Goal: Task Accomplishment & Management: Manage account settings

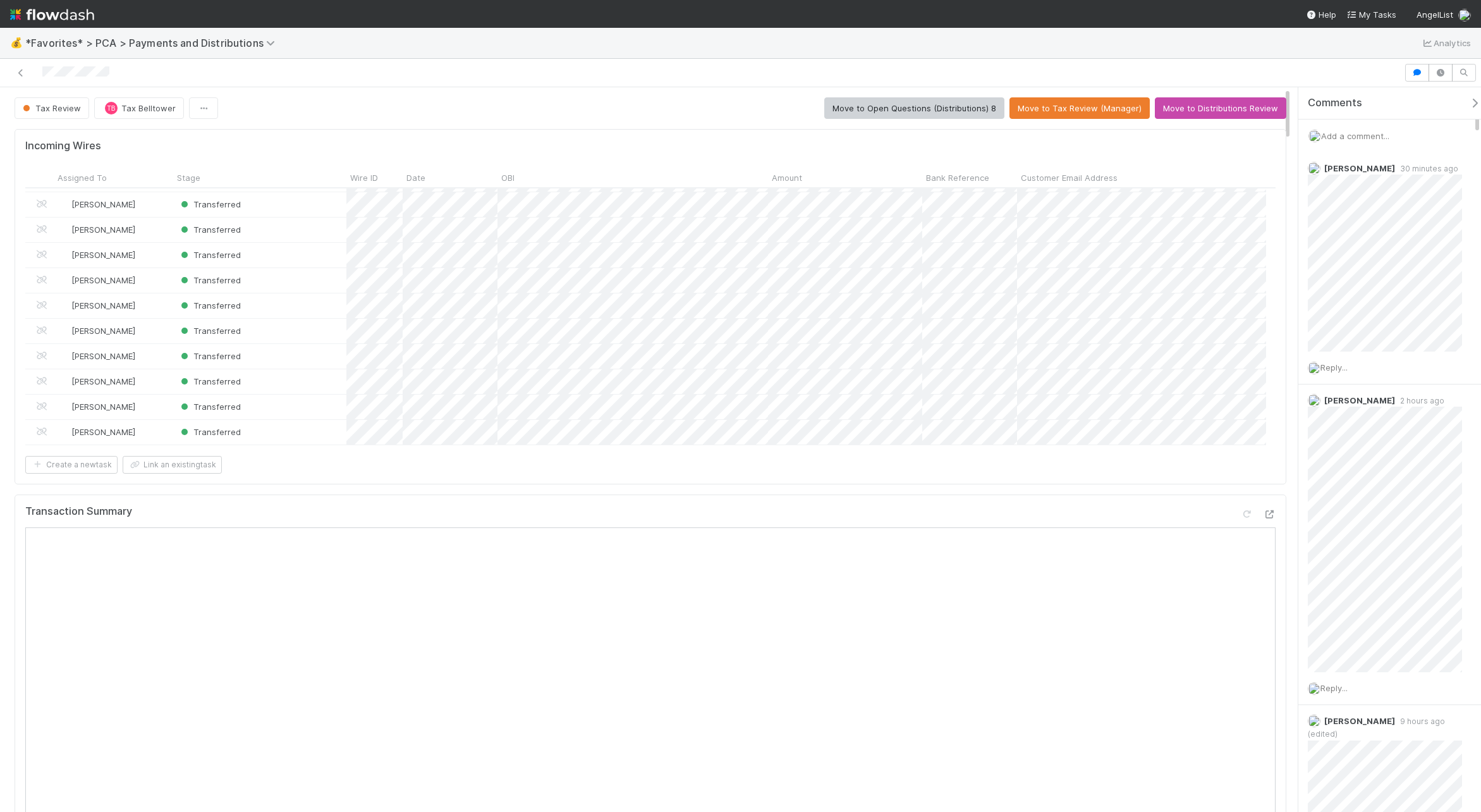
click at [591, 116] on div "Tax Review TB Tax Belltower Move to Open Questions (Distributions) 8 Move to Ta…" at bounding box center [650, 107] width 1272 height 21
click at [621, 40] on div "💰 *Favorites* > PCA > Payments and Distributions Analytics" at bounding box center [740, 43] width 1481 height 30
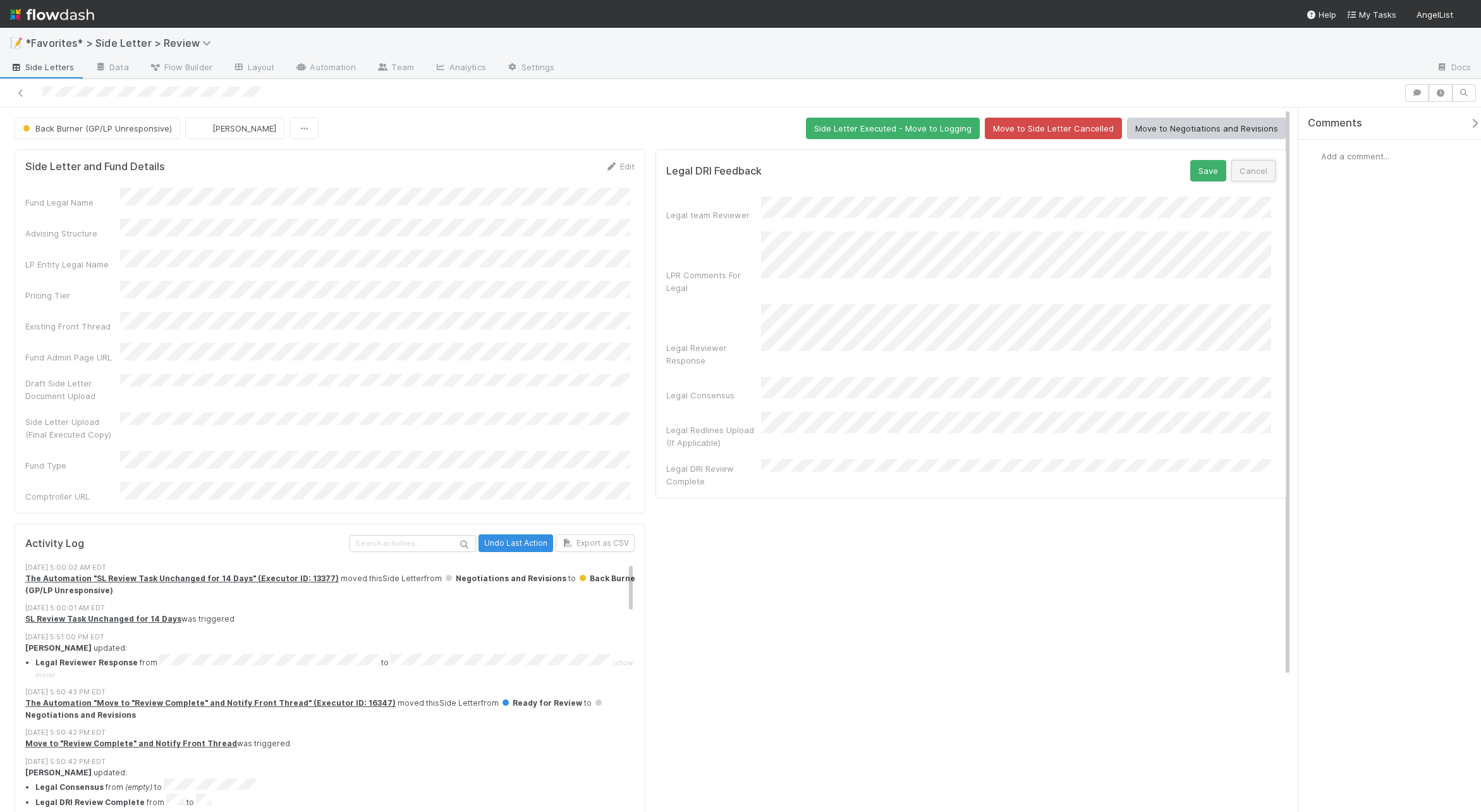
click at [1255, 170] on button "Cancel" at bounding box center [1253, 170] width 44 height 21
click at [1087, 443] on div "Legal DRI Feedback Edit Legal team Reviewer LPR Comments For Legal Legal Review…" at bounding box center [971, 577] width 641 height 866
click at [916, 89] on div at bounding box center [702, 93] width 1394 height 18
click at [857, 128] on button "Side Letter Executed - Move to Logging" at bounding box center [892, 128] width 174 height 21
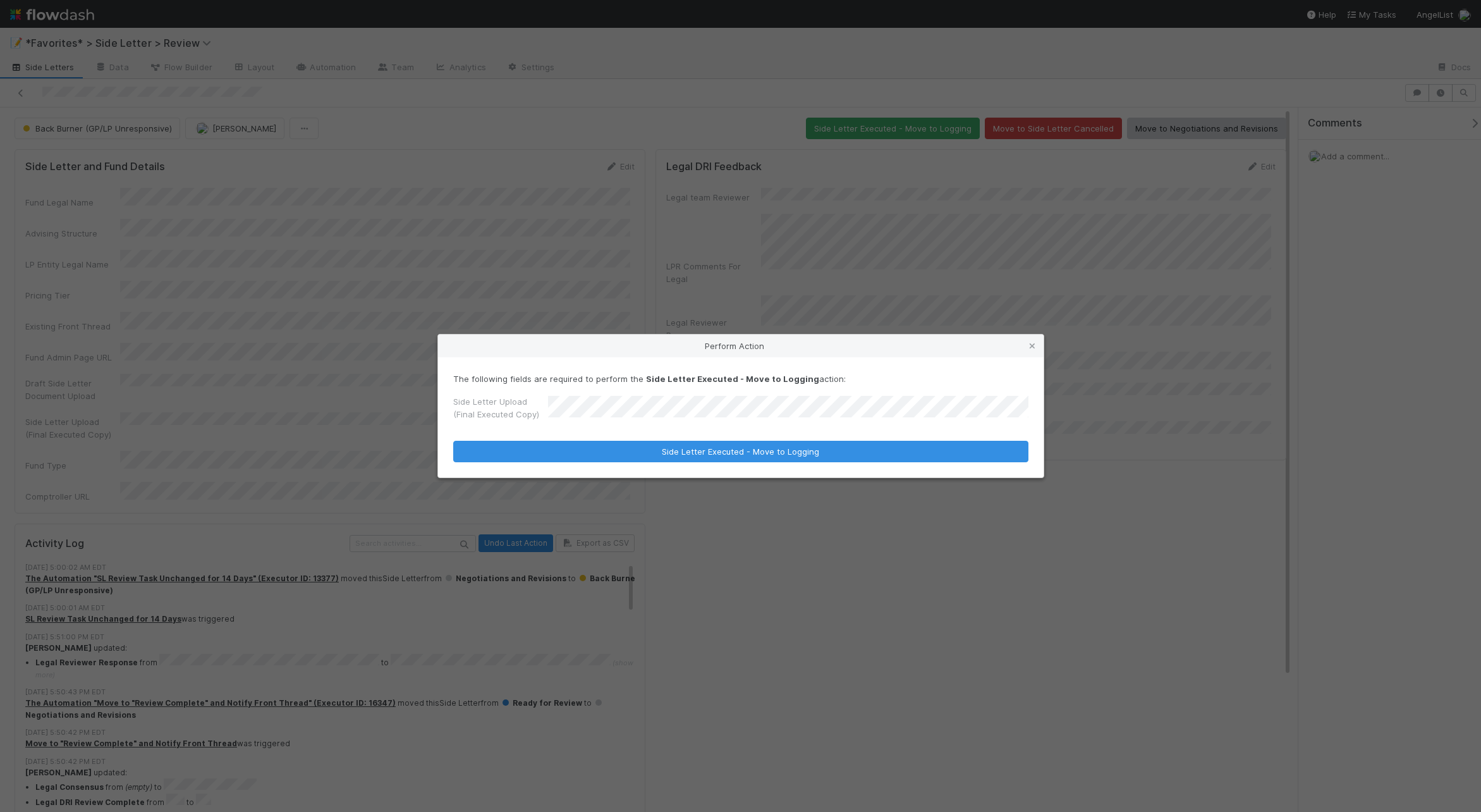
click at [753, 73] on div "Perform Action The following fields are required to perform the Side Letter Exe…" at bounding box center [740, 406] width 1481 height 812
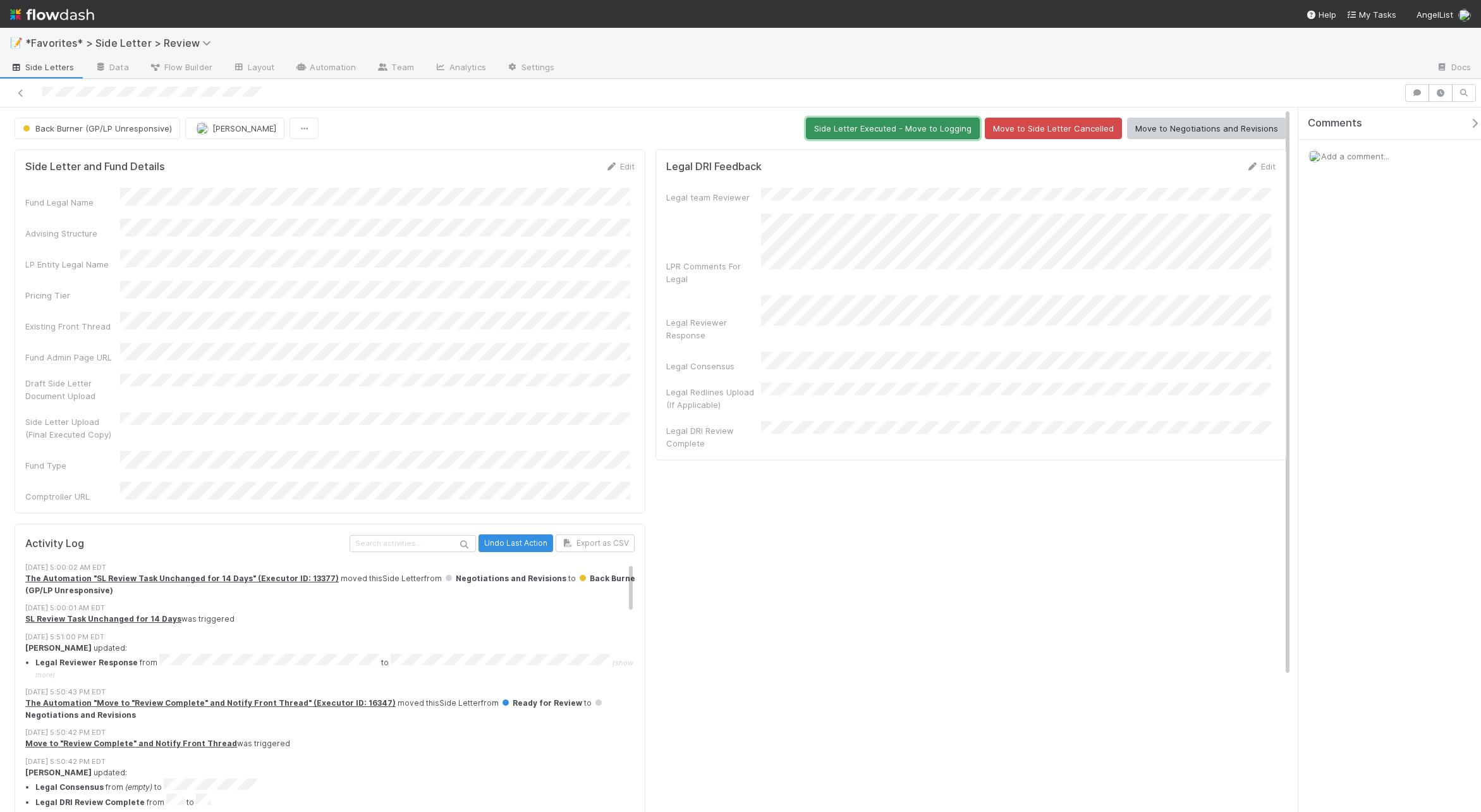
click at [868, 130] on button "Side Letter Executed - Move to Logging" at bounding box center [892, 128] width 174 height 21
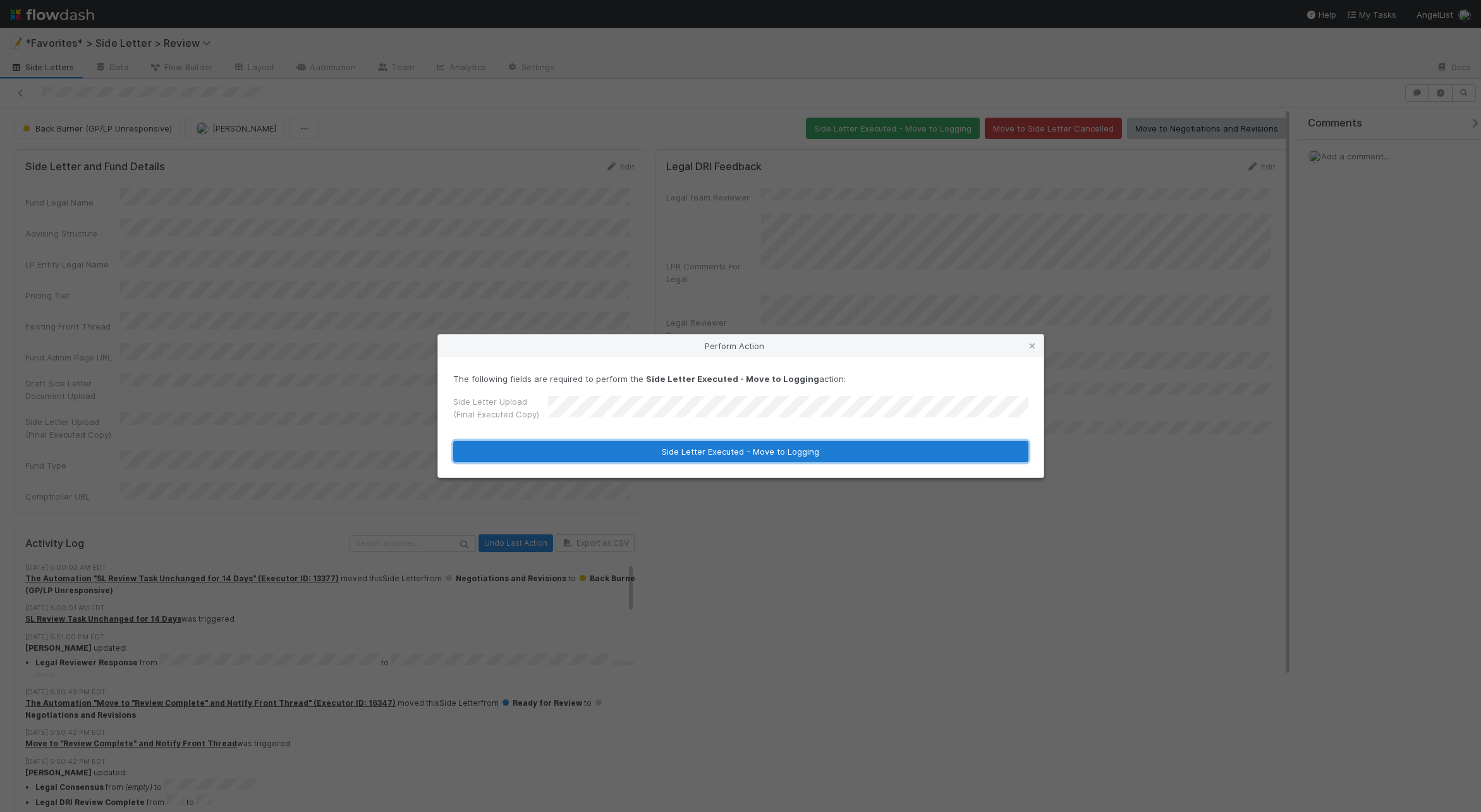
click at [851, 449] on button "Side Letter Executed - Move to Logging" at bounding box center [741, 450] width 576 height 21
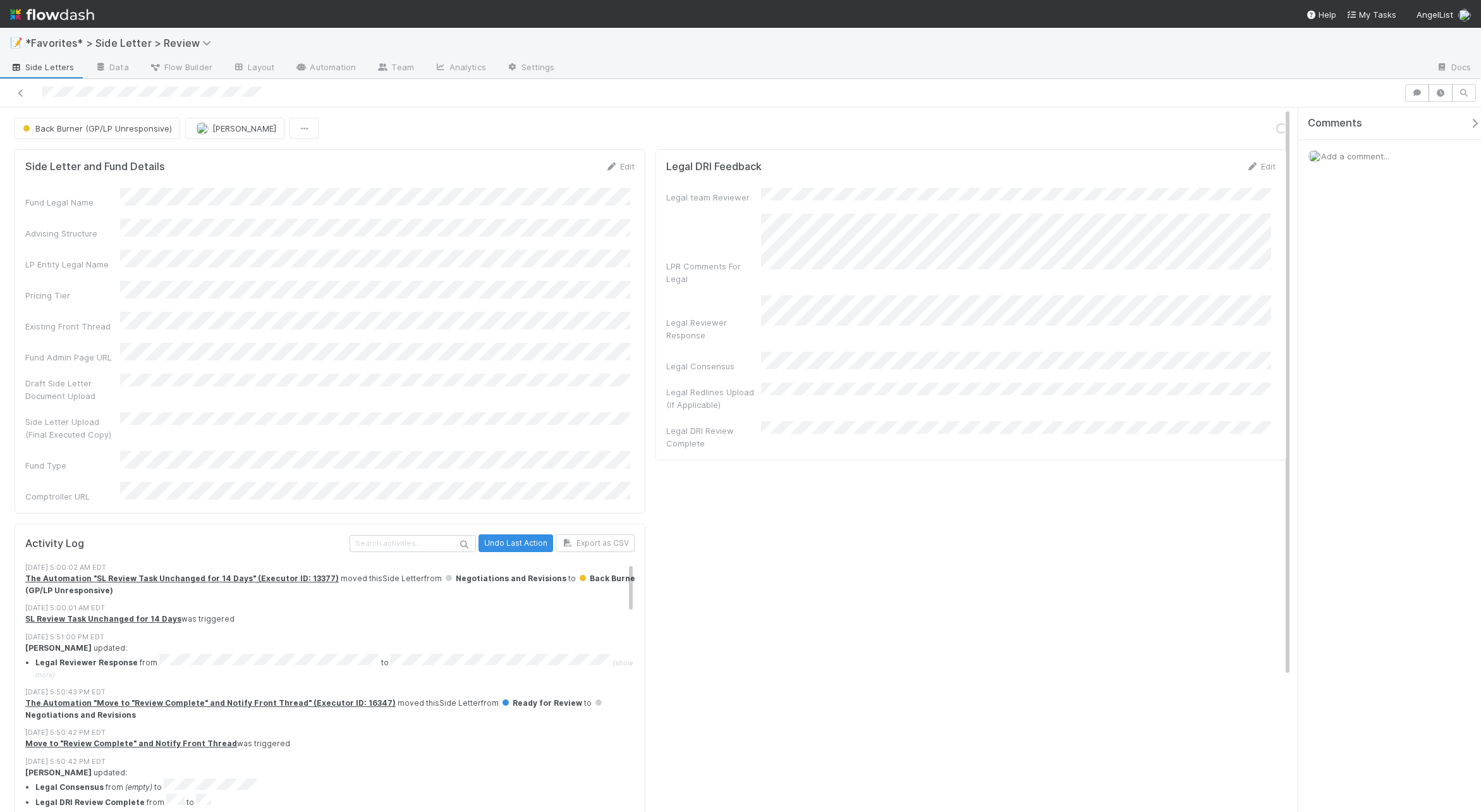
click at [909, 99] on div at bounding box center [702, 93] width 1394 height 18
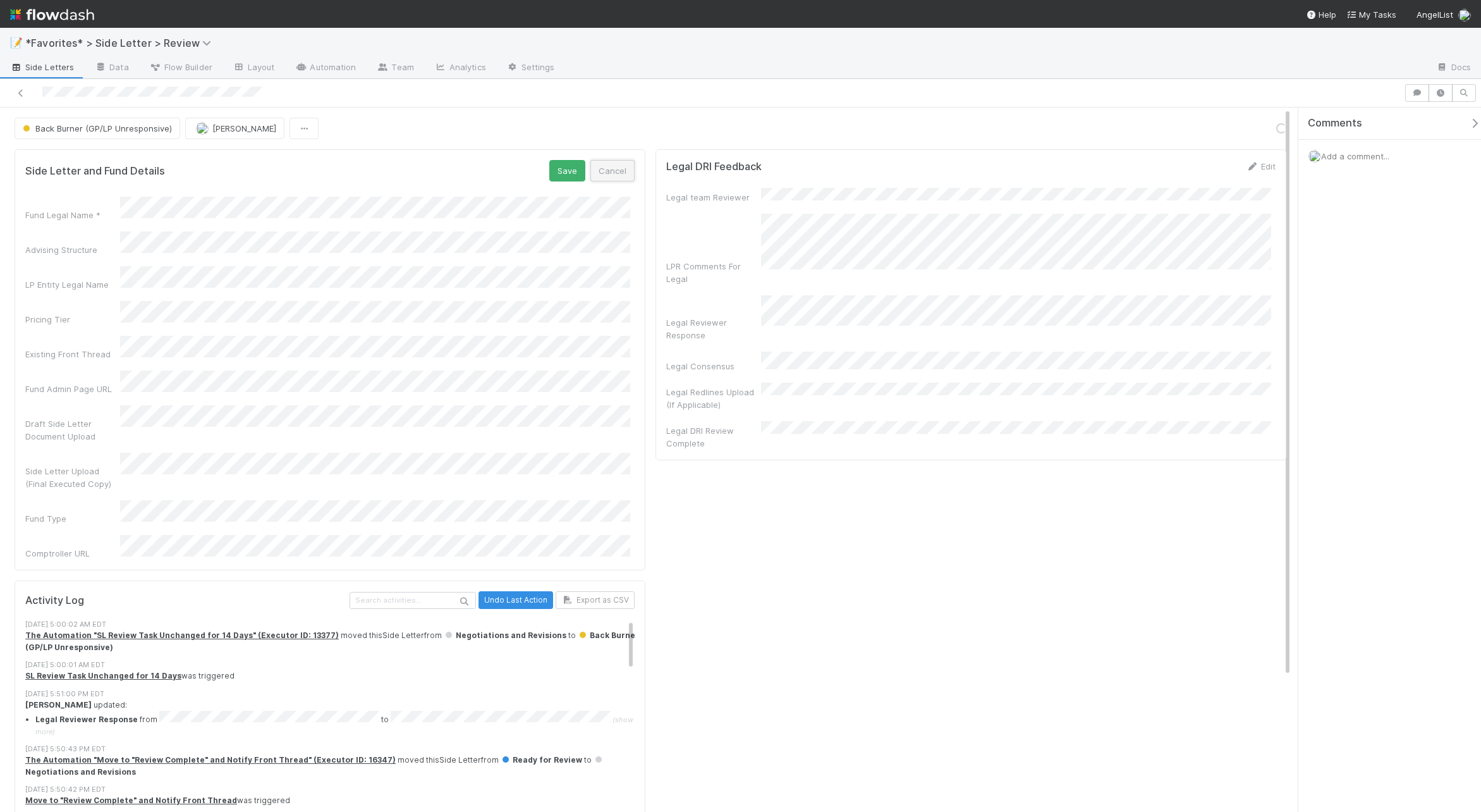
click at [606, 169] on button "Cancel" at bounding box center [612, 170] width 44 height 21
click at [834, 431] on div "Legal DRI Feedback Edit Legal team Reviewer LPR Comments For Legal Legal Review…" at bounding box center [971, 605] width 641 height 924
drag, startPoint x: 933, startPoint y: 457, endPoint x: 872, endPoint y: 418, distance: 72.4
click at [927, 451] on div "Legal DRI Feedback Edit Legal team Reviewer LPR Comments For Legal Legal Review…" at bounding box center [971, 605] width 641 height 924
click at [702, 81] on div at bounding box center [740, 93] width 1481 height 28
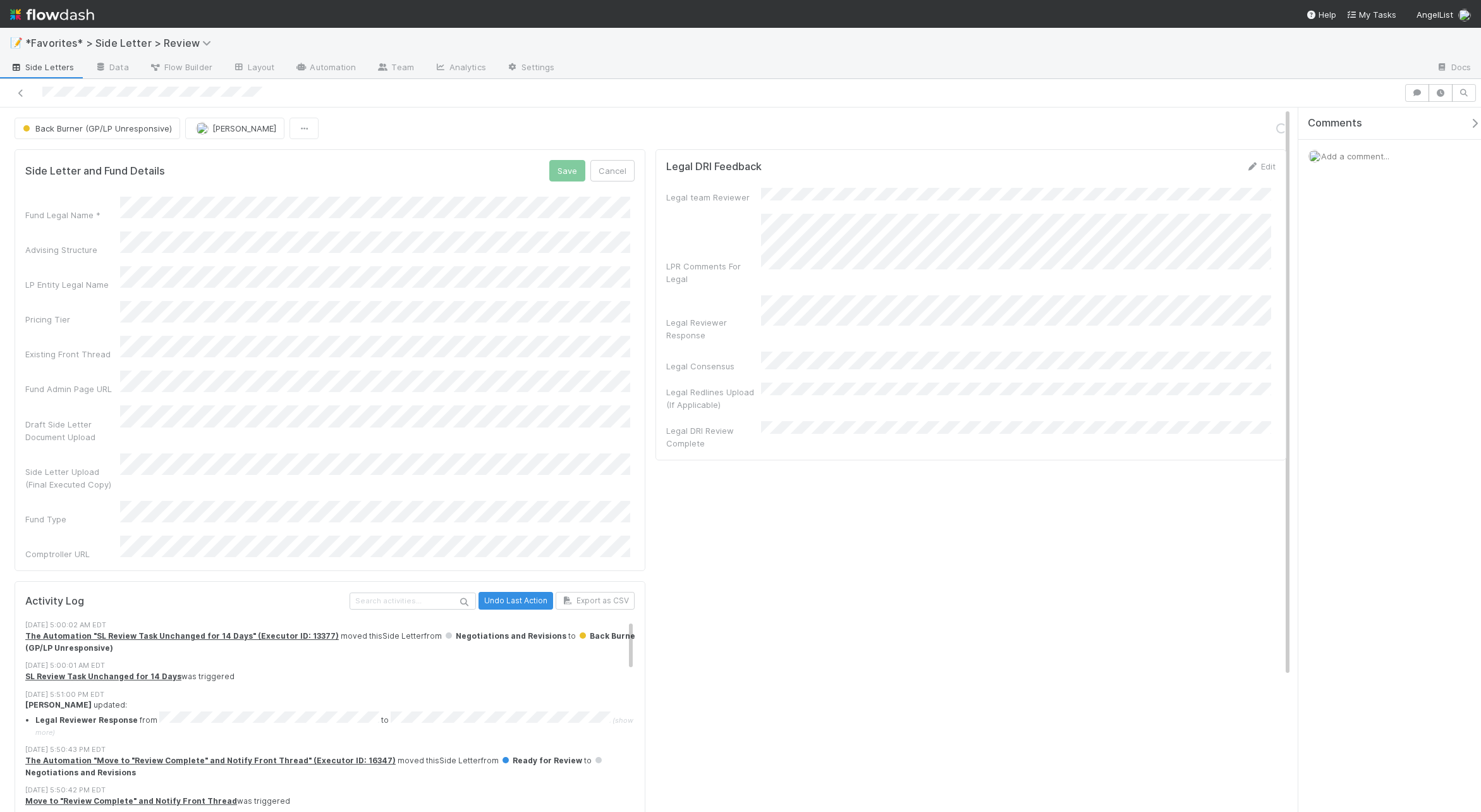
click at [901, 45] on div "📝 *Favorites* > Side Letter > Review" at bounding box center [740, 43] width 1481 height 30
click at [572, 72] on div at bounding box center [995, 68] width 861 height 21
click at [566, 169] on button "Save" at bounding box center [567, 170] width 36 height 21
click at [653, 82] on div at bounding box center [740, 93] width 1481 height 28
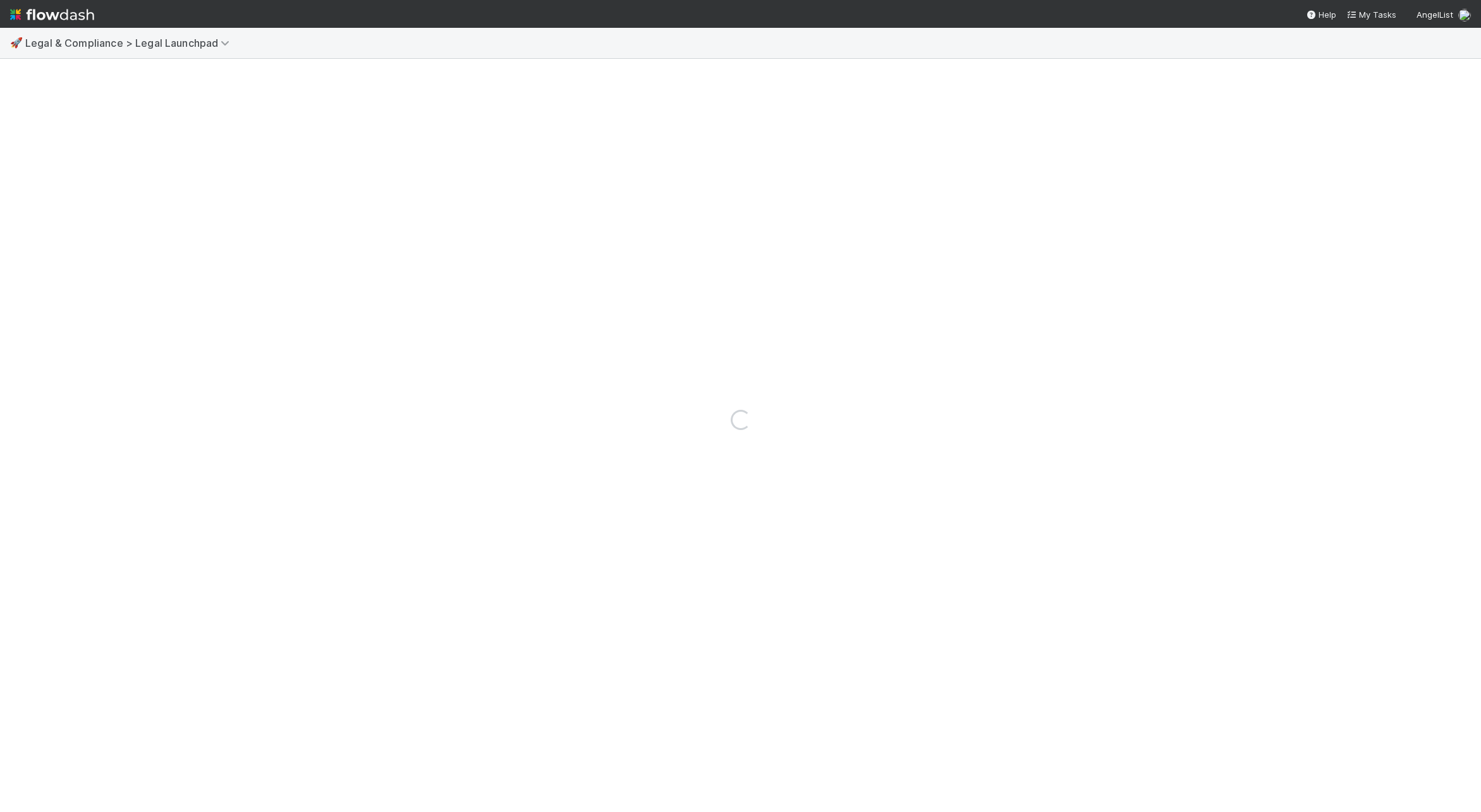
click at [847, 81] on div "Loading..." at bounding box center [740, 420] width 1481 height 784
click at [489, 15] on nav "Help My Tasks AngelList" at bounding box center [740, 14] width 1481 height 28
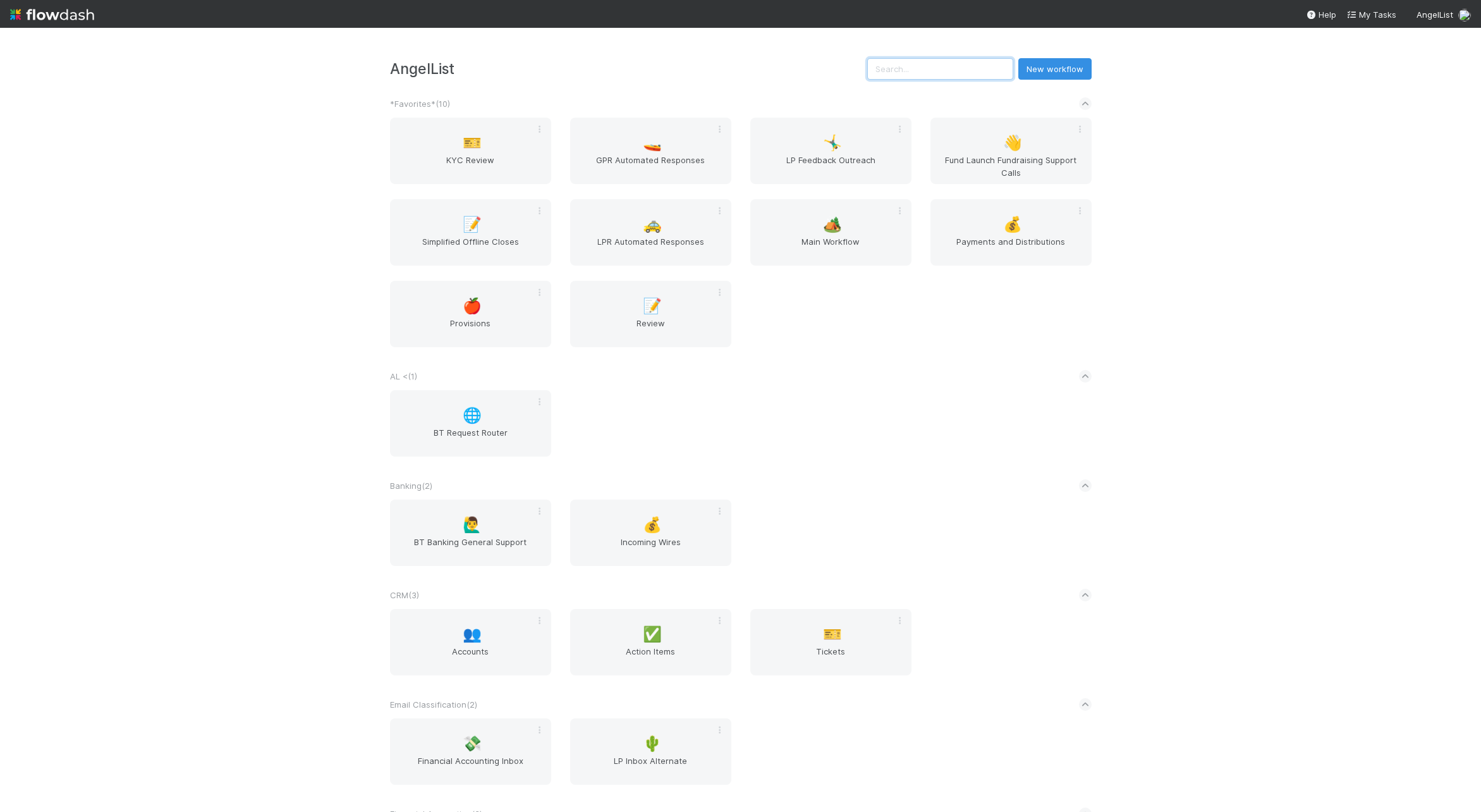
click at [931, 76] on input "text" at bounding box center [940, 68] width 146 height 21
type input "i"
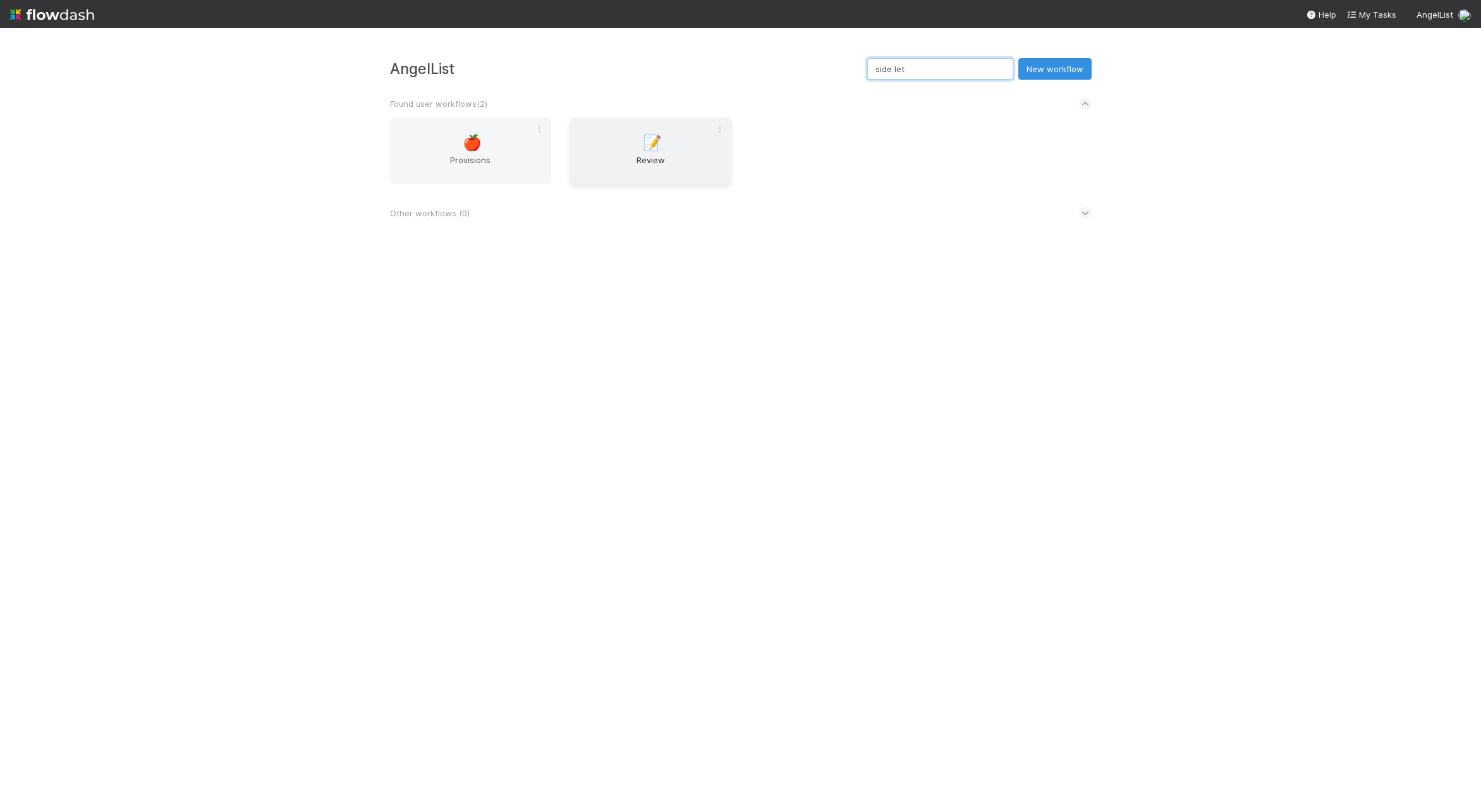
type input "side let"
click at [676, 123] on div "📝 Review" at bounding box center [650, 150] width 161 height 66
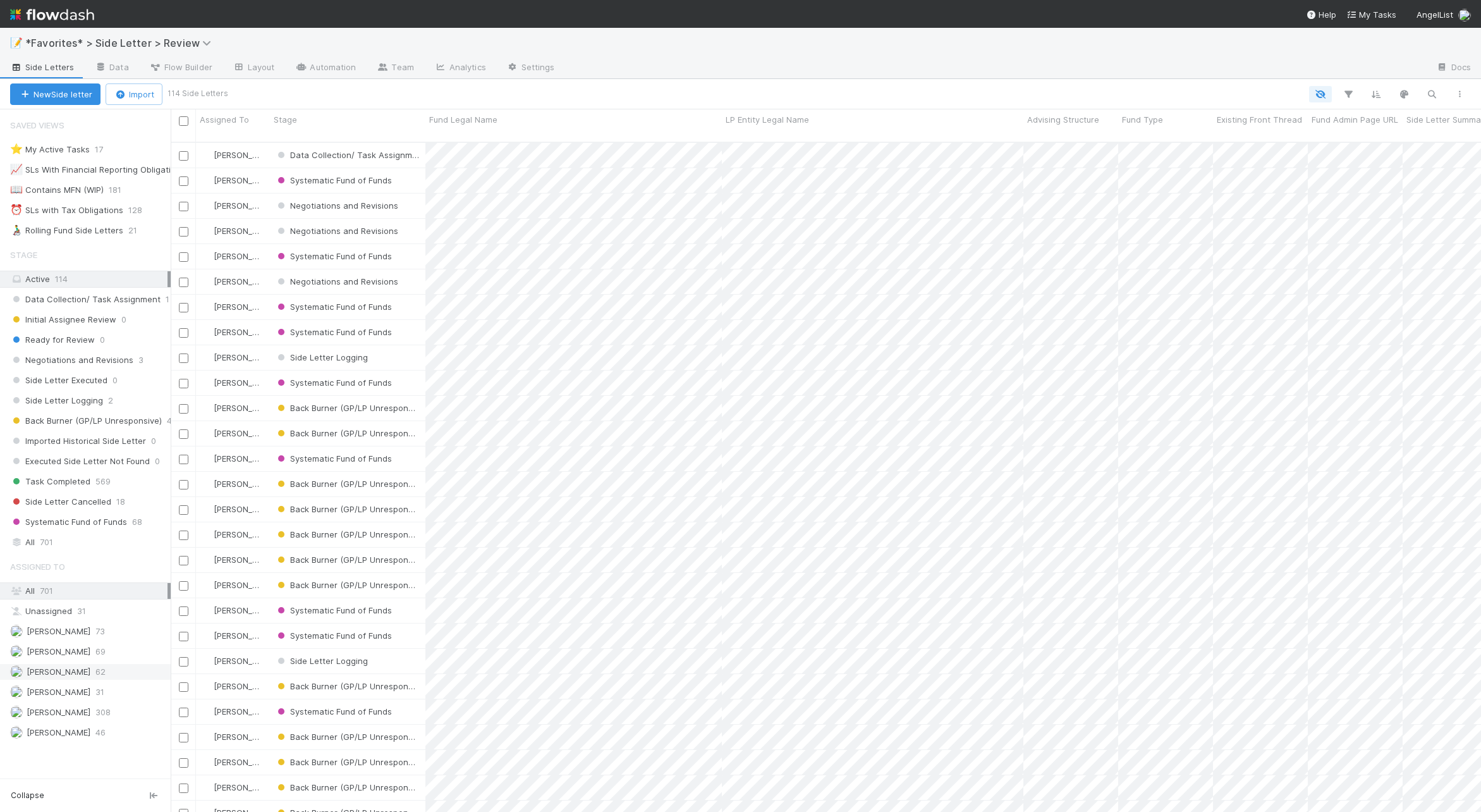
click at [64, 667] on span "[PERSON_NAME]" at bounding box center [58, 671] width 64 height 10
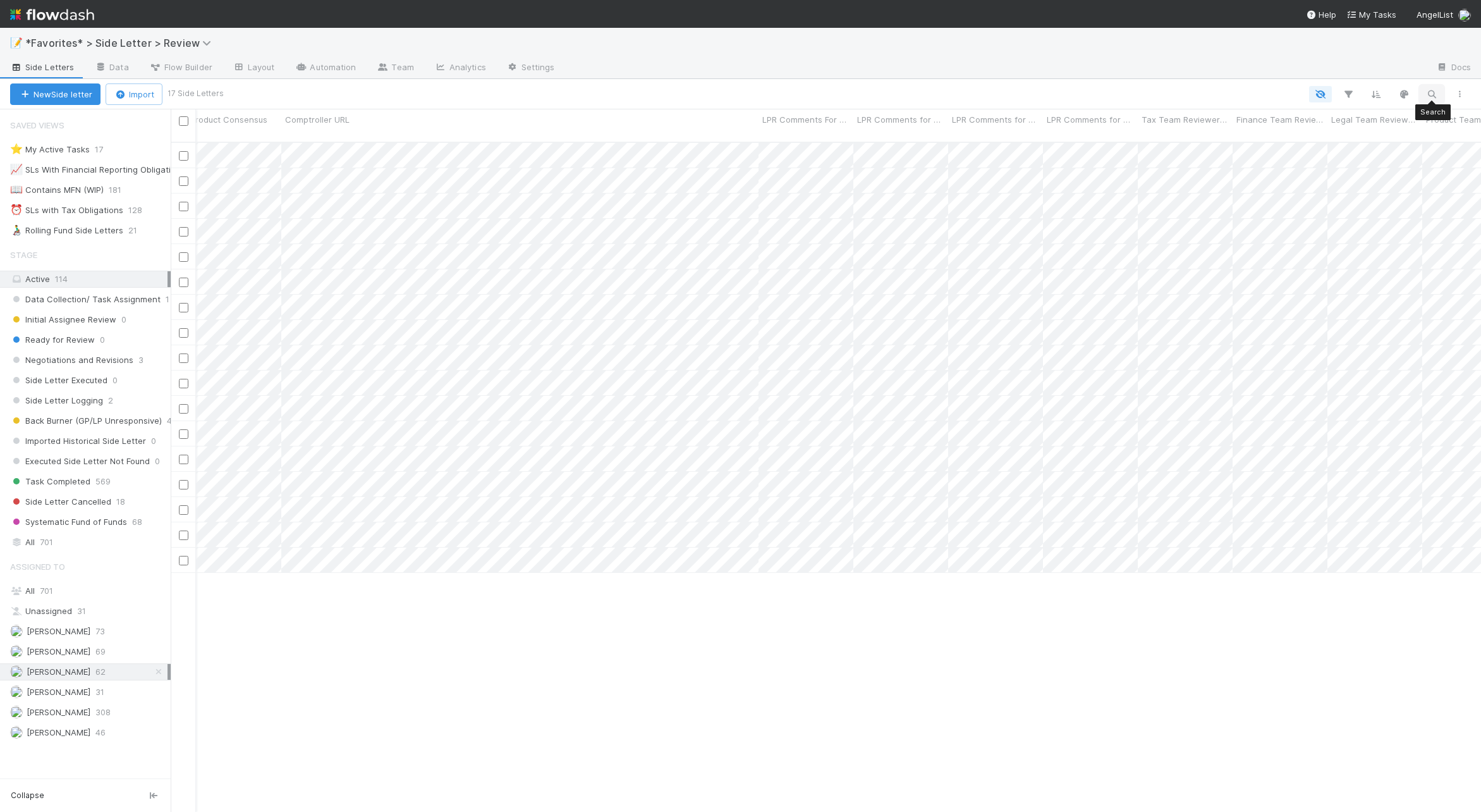
click at [1433, 95] on icon "button" at bounding box center [1431, 94] width 13 height 11
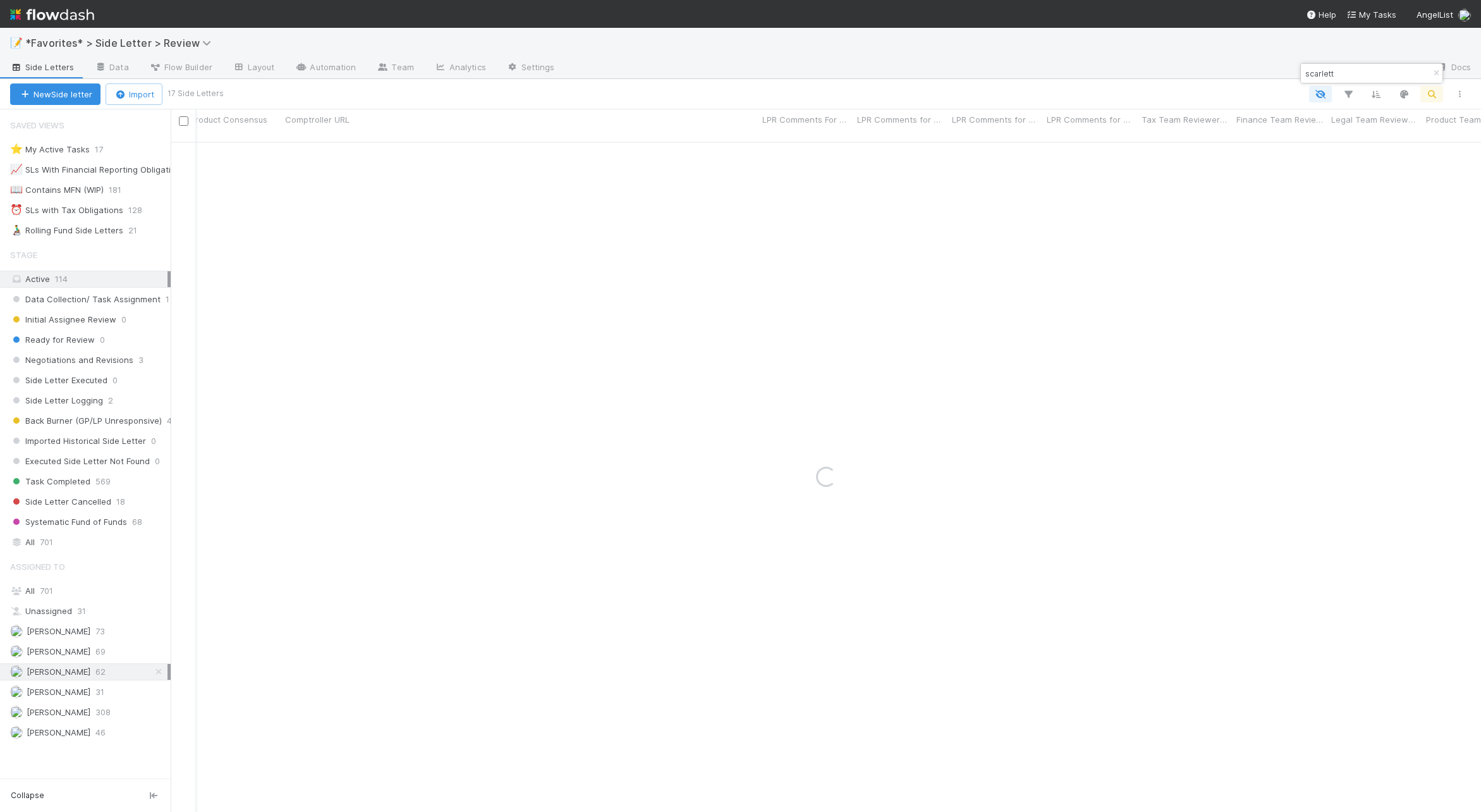
type input "scarlett"
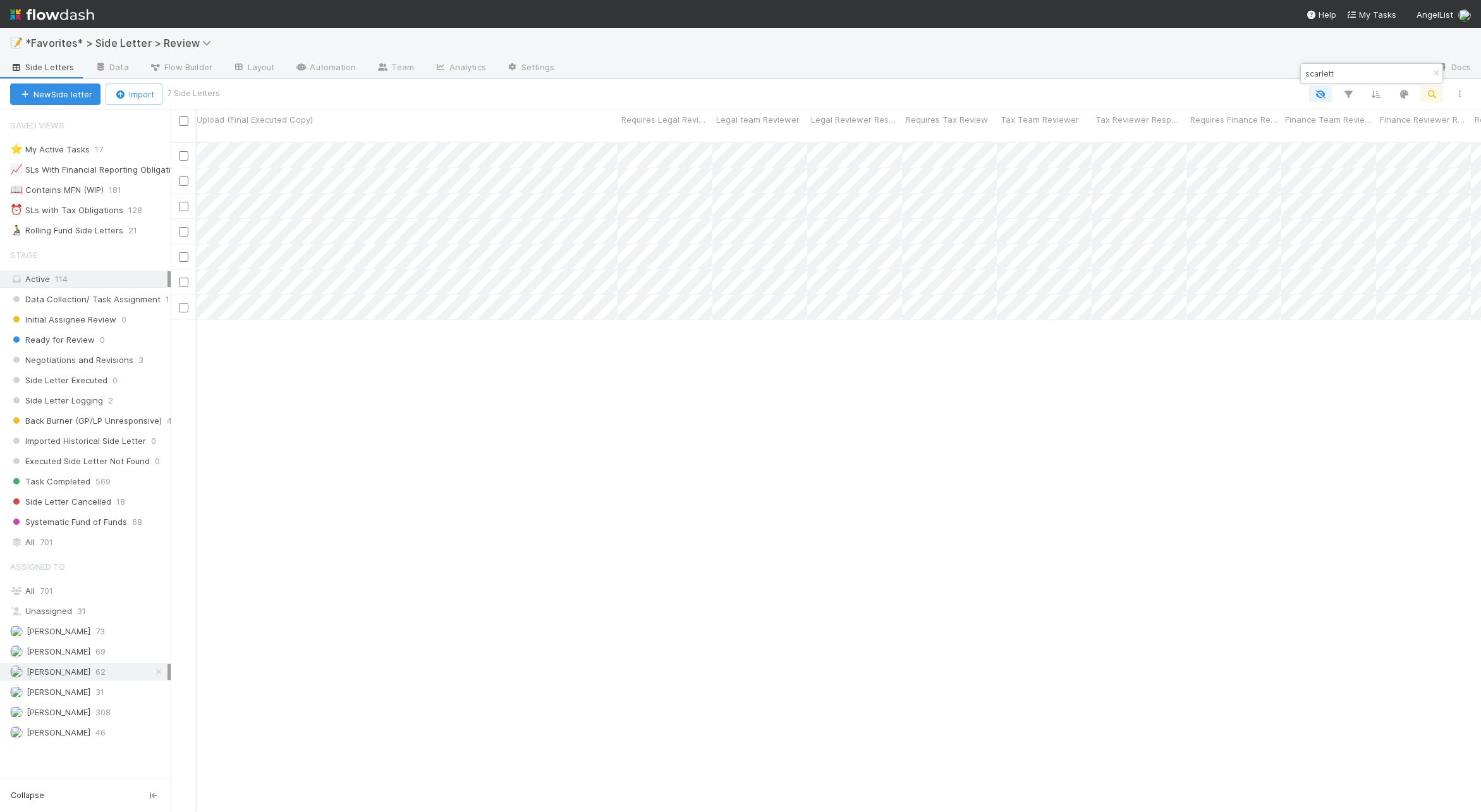
click at [800, 503] on div "[PERSON_NAME] Negotiations and Revisions 0 [DATE] 9:56:09 PM [DATE] 12:04:15 PM…" at bounding box center [826, 482] width 1310 height 679
drag, startPoint x: 780, startPoint y: 443, endPoint x: 773, endPoint y: 439, distance: 8.1
click at [780, 443] on div "[PERSON_NAME] Negotiations and Revisions 0 [DATE] 9:56:09 PM [DATE] 12:04:15 PM…" at bounding box center [826, 482] width 1310 height 679
drag, startPoint x: 875, startPoint y: 368, endPoint x: 919, endPoint y: 321, distance: 64.4
click at [875, 368] on div "[PERSON_NAME] Negotiations and Revisions 0 [DATE] 9:56:09 PM [DATE] 12:04:15 PM…" at bounding box center [826, 482] width 1310 height 679
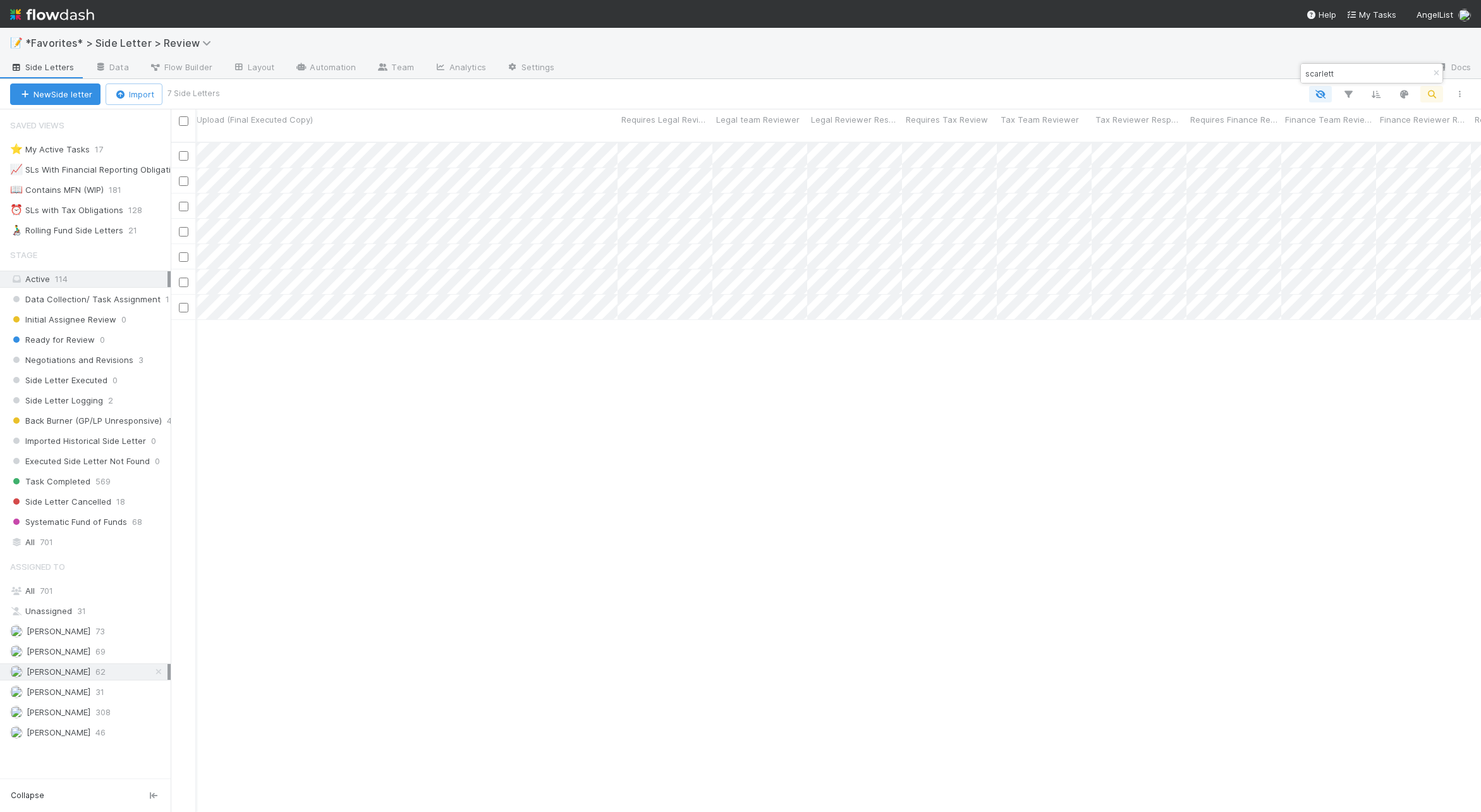
drag, startPoint x: 1147, startPoint y: 45, endPoint x: 1158, endPoint y: 75, distance: 32.0
click at [1147, 46] on div "📝 *Favorites* > Side Letter > Review" at bounding box center [740, 43] width 1481 height 30
click at [540, 440] on div "[PERSON_NAME] Negotiations and Revisions 0 [DATE] 9:56:09 PM [DATE] 12:04:15 PM…" at bounding box center [826, 482] width 1310 height 679
click at [860, 491] on div "[PERSON_NAME] Negotiations and Revisions 0 [DATE] 9:56:09 PM [DATE] 12:04:15 PM…" at bounding box center [826, 482] width 1310 height 679
click at [919, 298] on div at bounding box center [740, 406] width 1481 height 812
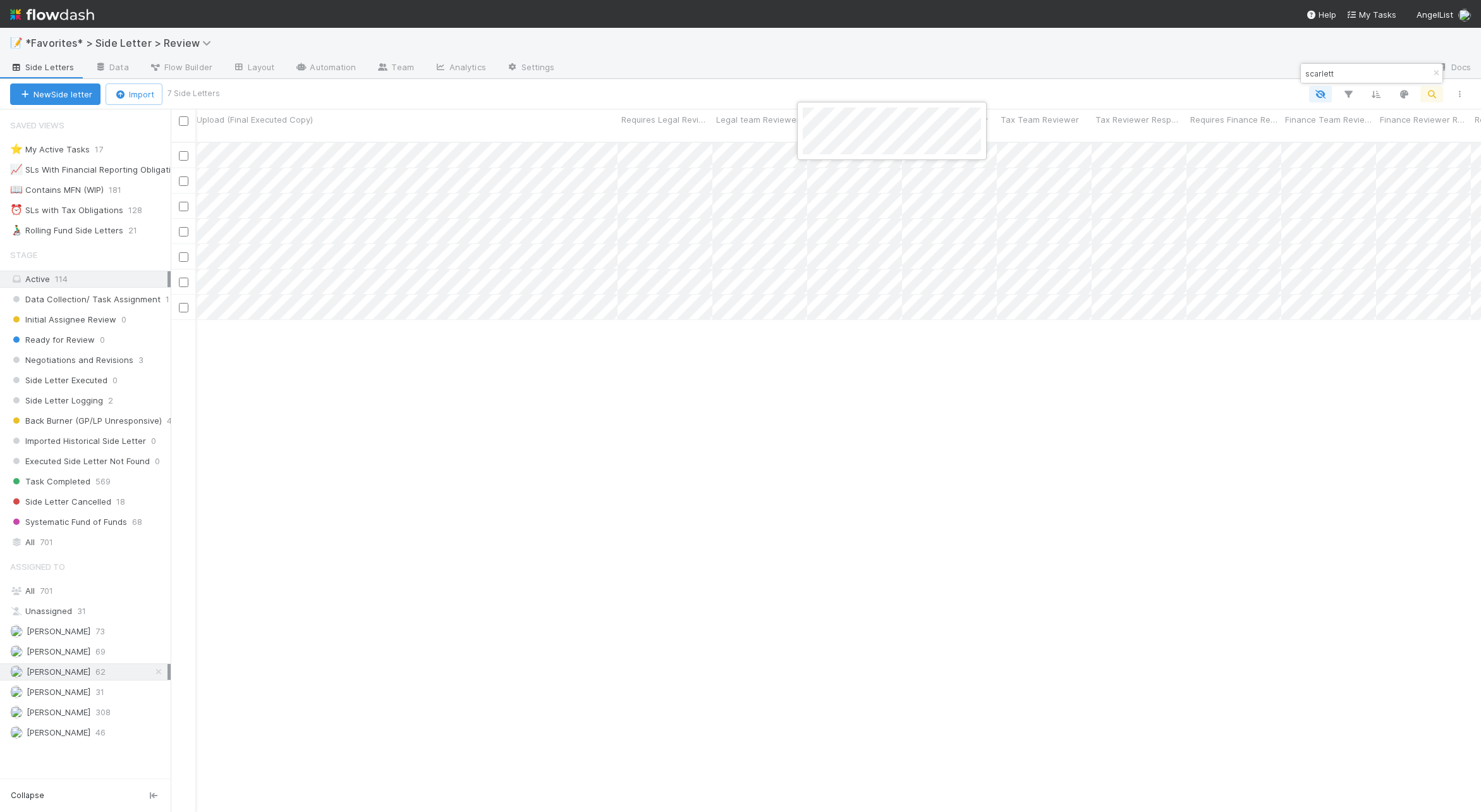
click at [847, 171] on div at bounding box center [740, 406] width 1481 height 812
click at [785, 185] on div at bounding box center [740, 406] width 1481 height 812
click at [776, 221] on div at bounding box center [740, 406] width 1481 height 812
click at [790, 247] on div at bounding box center [740, 406] width 1481 height 812
click at [789, 243] on div at bounding box center [740, 406] width 1481 height 812
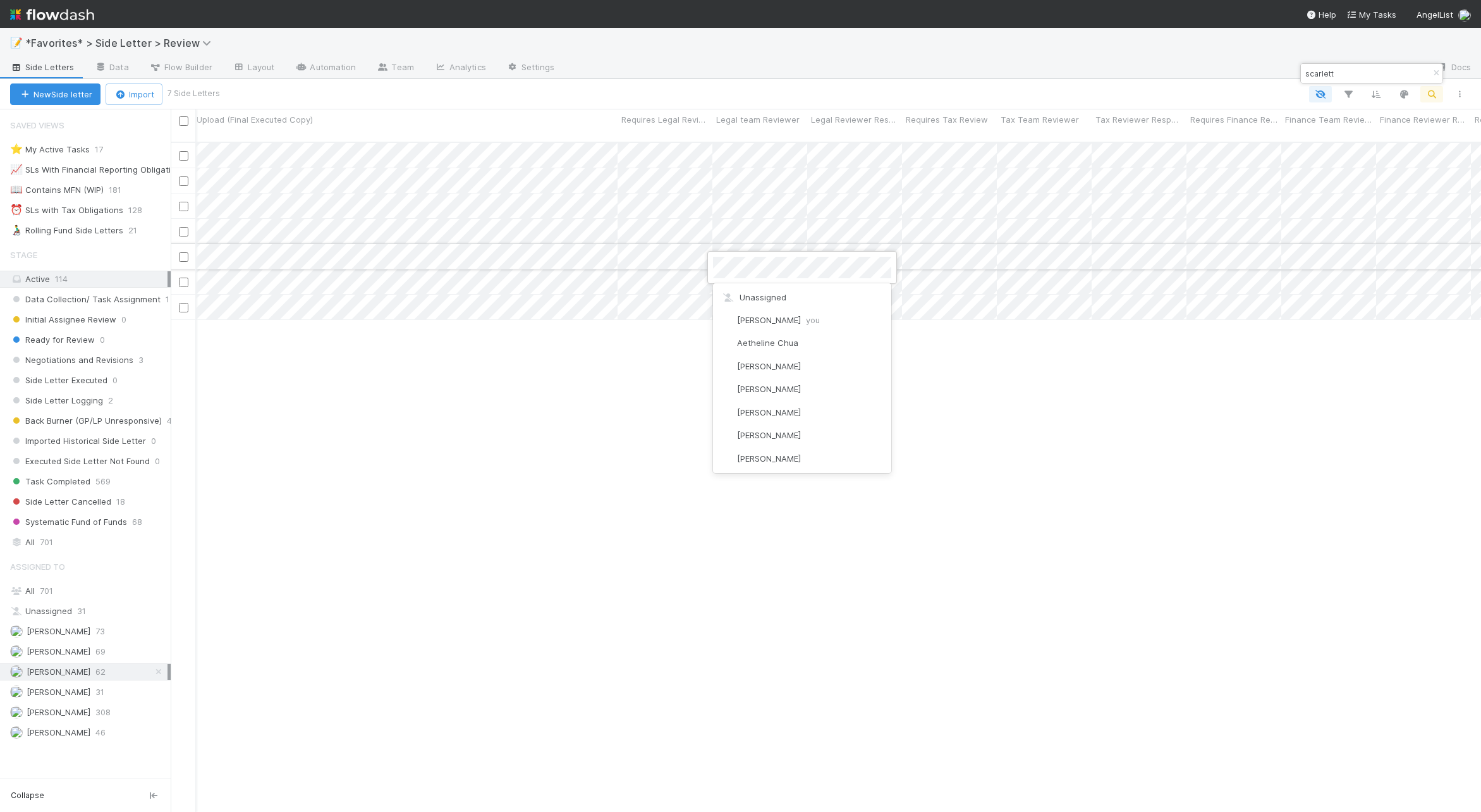
scroll to position [2032, 0]
click at [909, 271] on div at bounding box center [740, 406] width 1481 height 812
click at [608, 271] on div at bounding box center [740, 406] width 1481 height 812
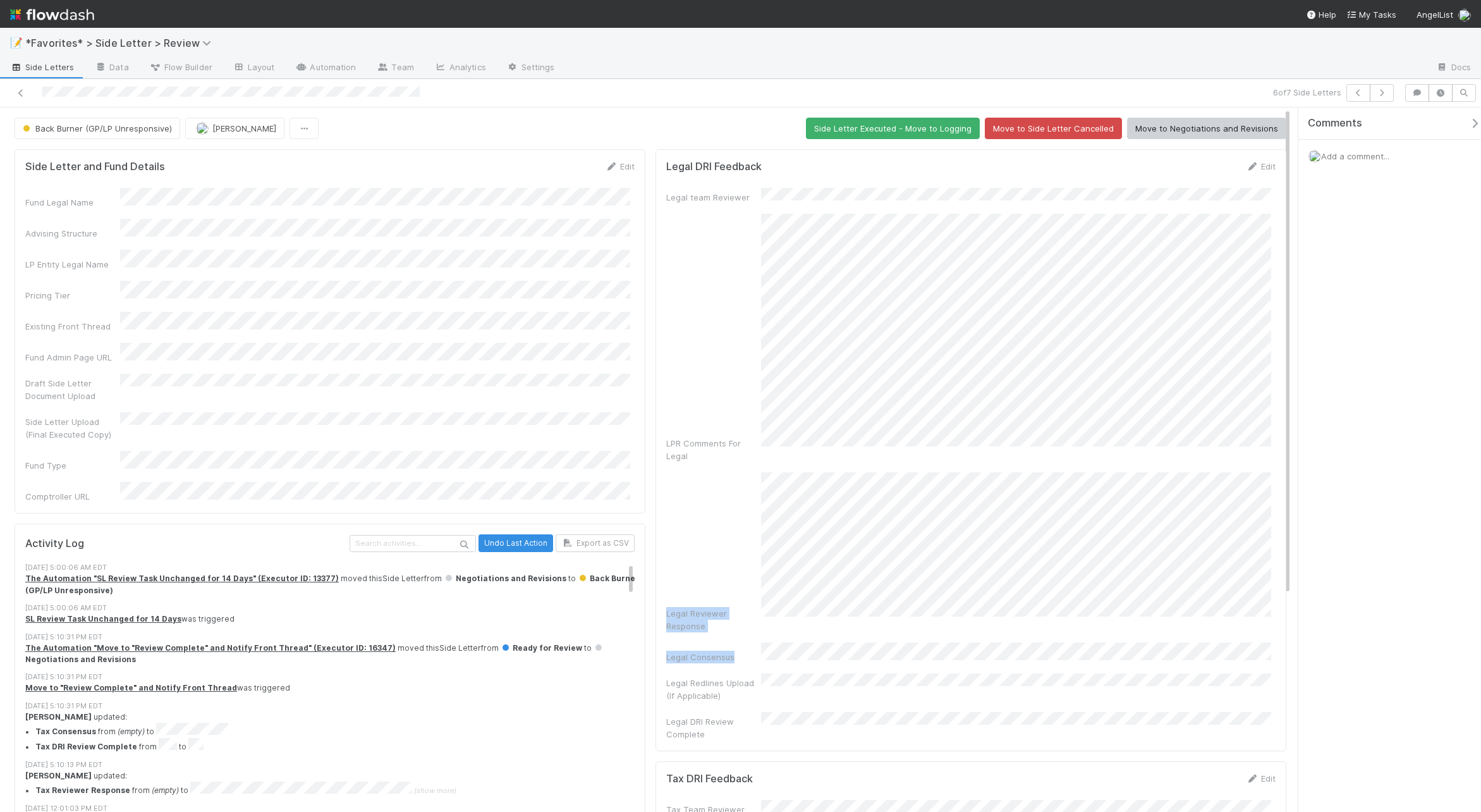
drag, startPoint x: 1104, startPoint y: 601, endPoint x: 764, endPoint y: 201, distance: 525.0
click at [764, 202] on div "Legal team Reviewer LPR Comments For Legal Legal Reviewer Response Legal Consen…" at bounding box center [971, 463] width 609 height 552
click at [1085, 598] on div "Legal team Reviewer LPR Comments For Legal Legal Reviewer Response Legal Consen…" at bounding box center [971, 463] width 609 height 552
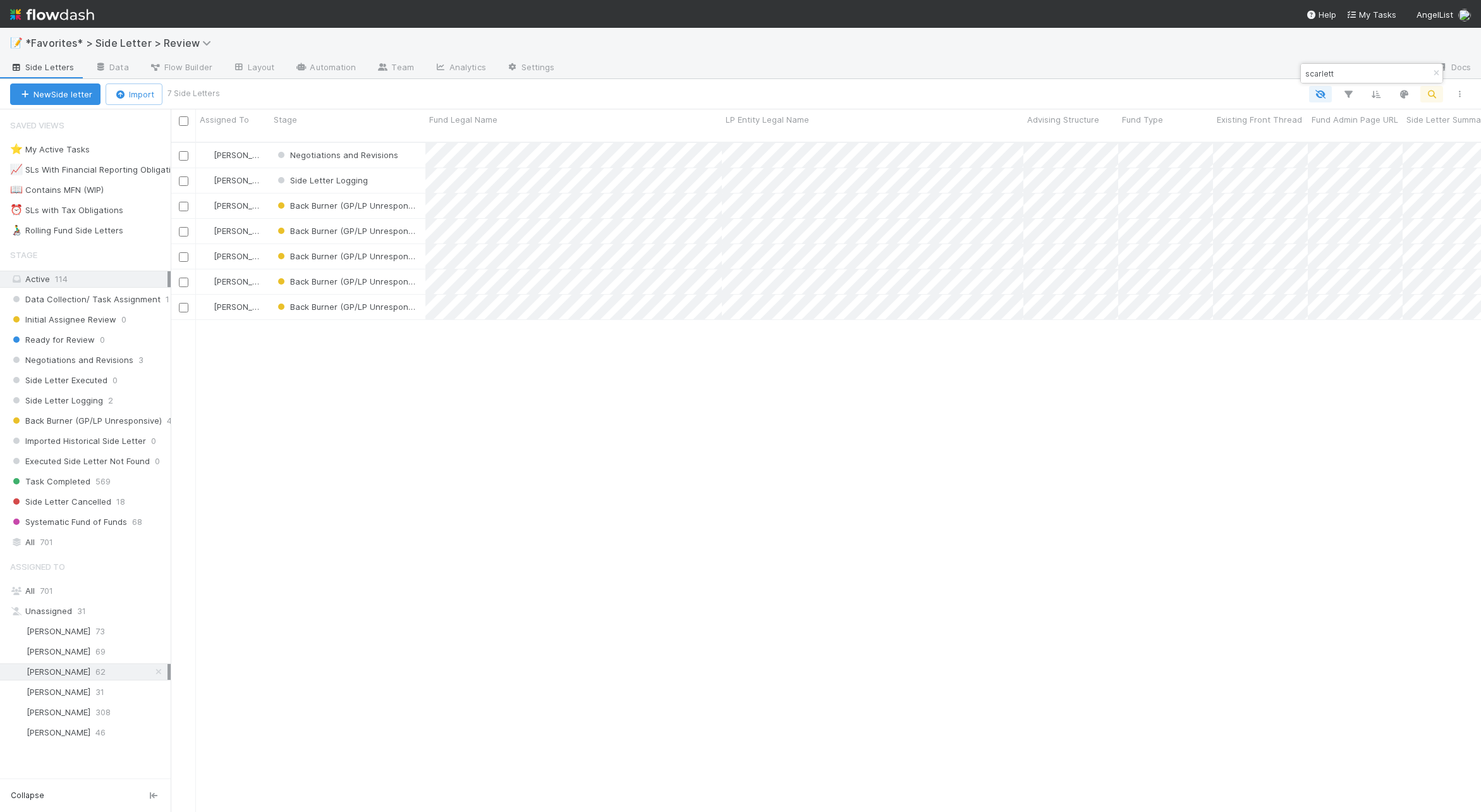
scroll to position [671, 1301]
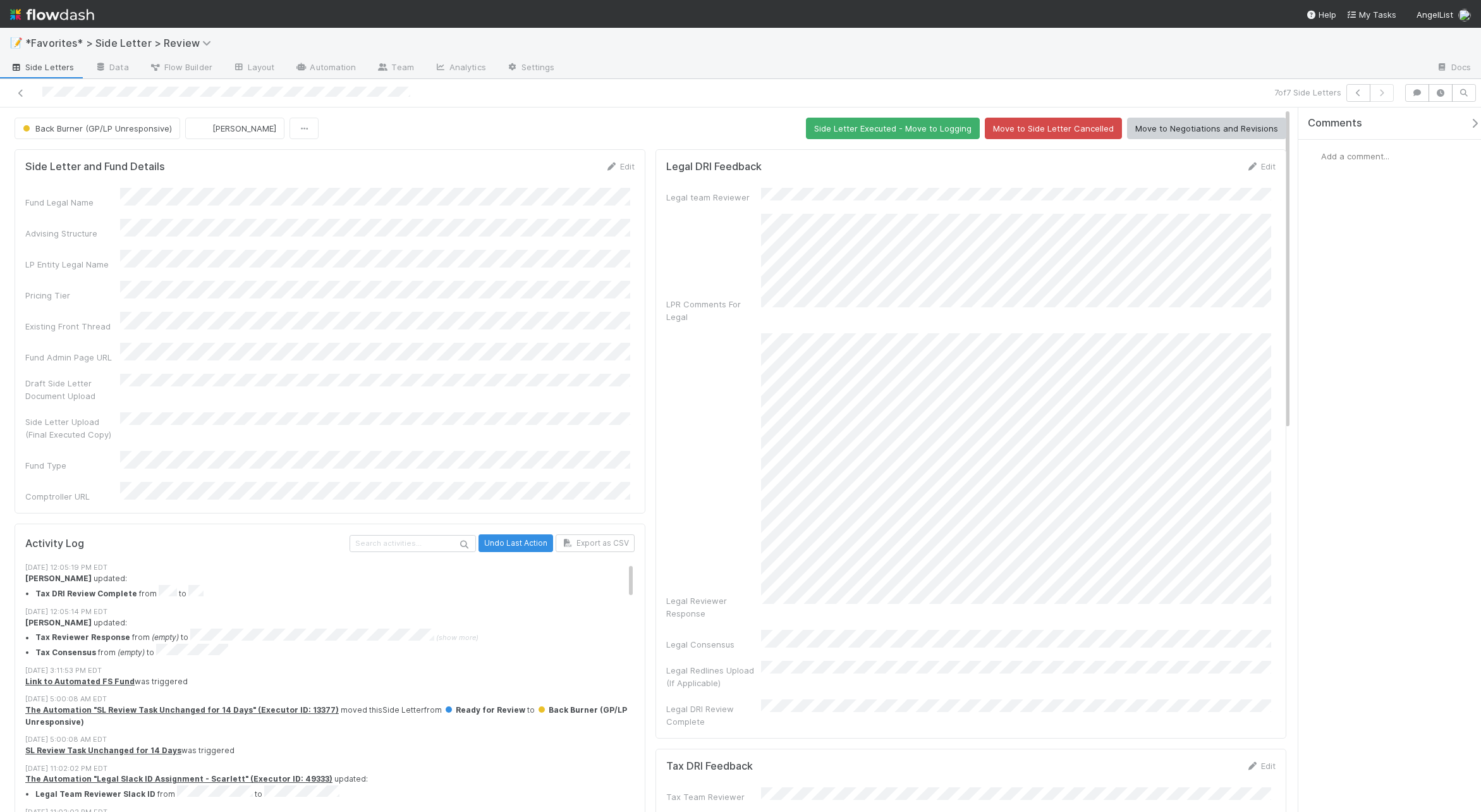
scroll to position [32, 0]
